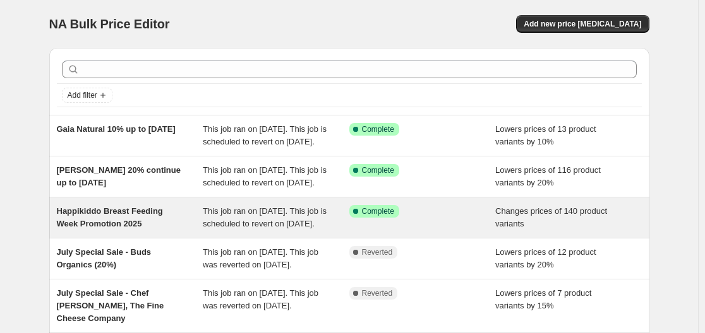
click at [146, 231] on div "Happikiddo Breast Feeding Week Promotion 2025" at bounding box center [130, 217] width 147 height 25
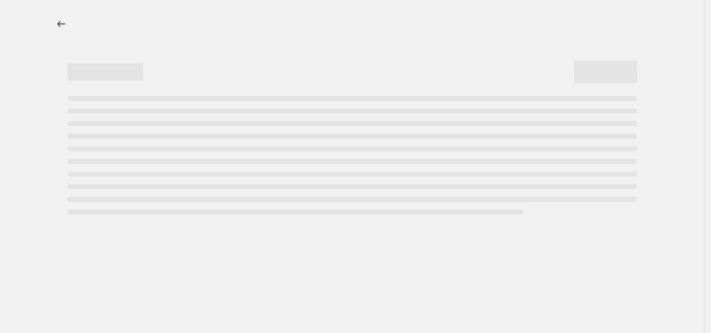
select select "collection"
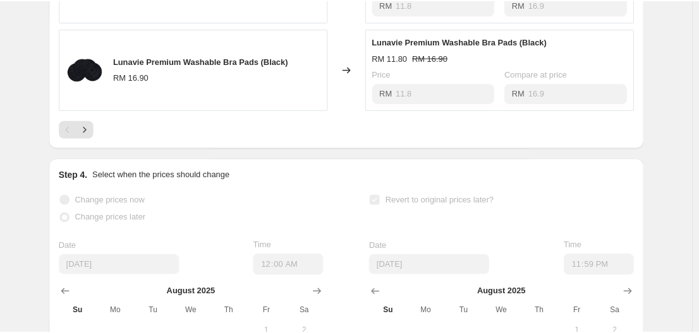
scroll to position [947, 0]
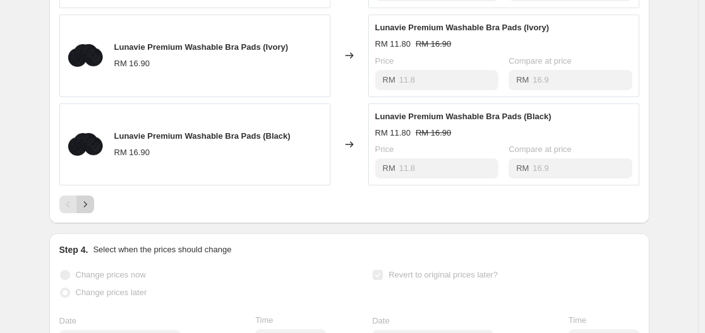
click at [88, 211] on icon "Next" at bounding box center [85, 204] width 13 height 13
